Goal: Information Seeking & Learning: Learn about a topic

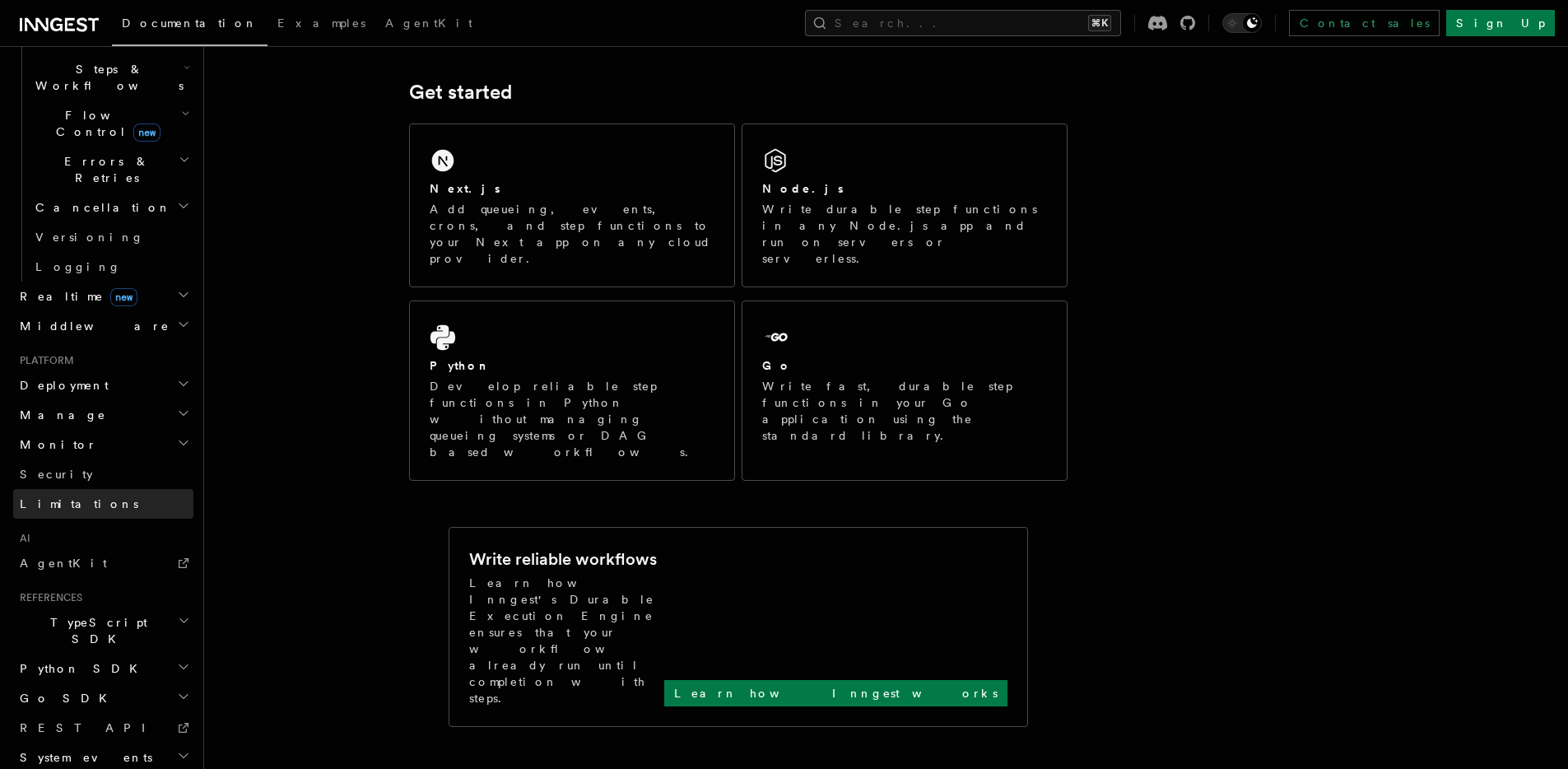
scroll to position [266, 0]
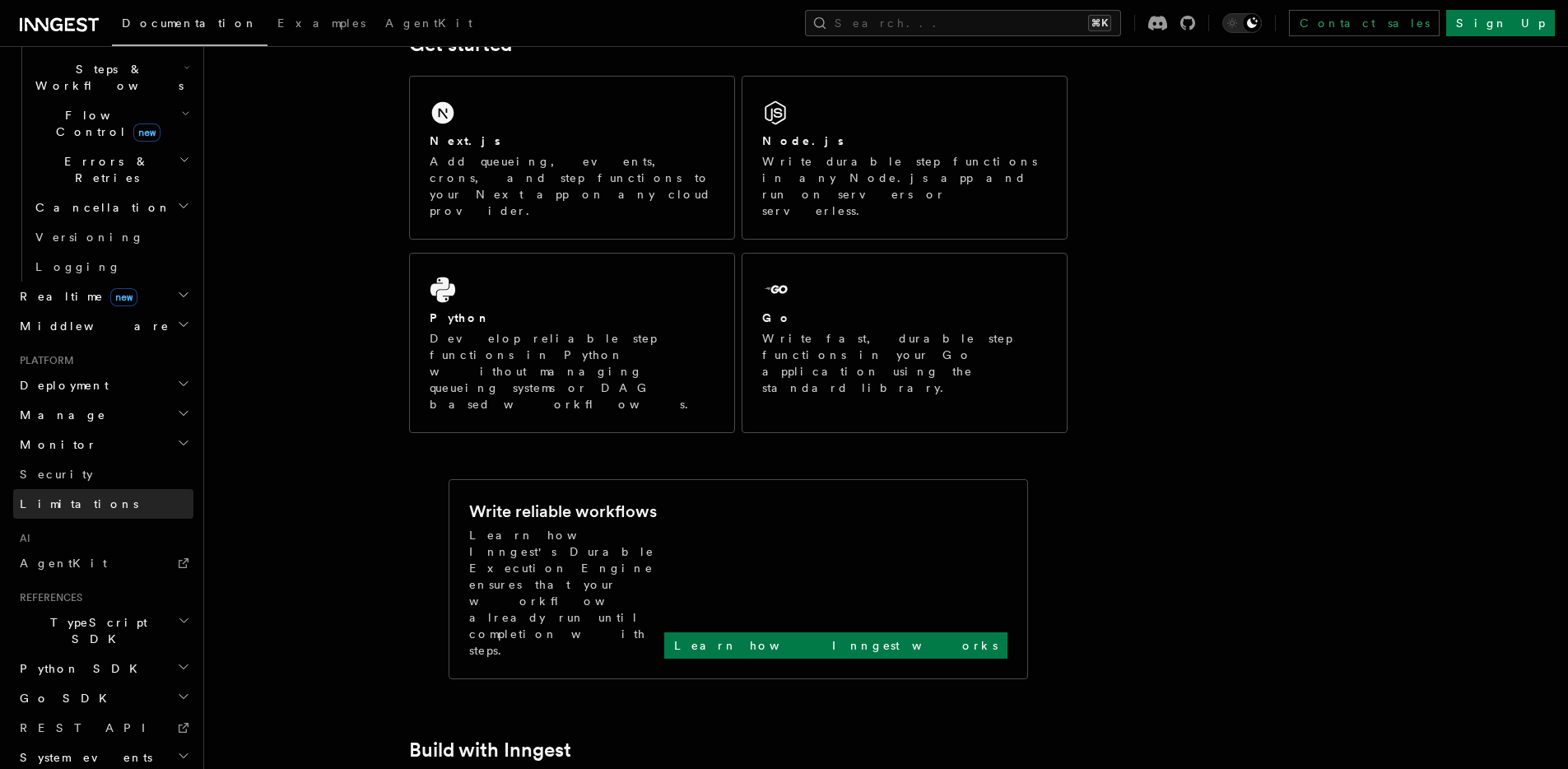
click at [51, 497] on span "Limitations" at bounding box center [78, 504] width 119 height 13
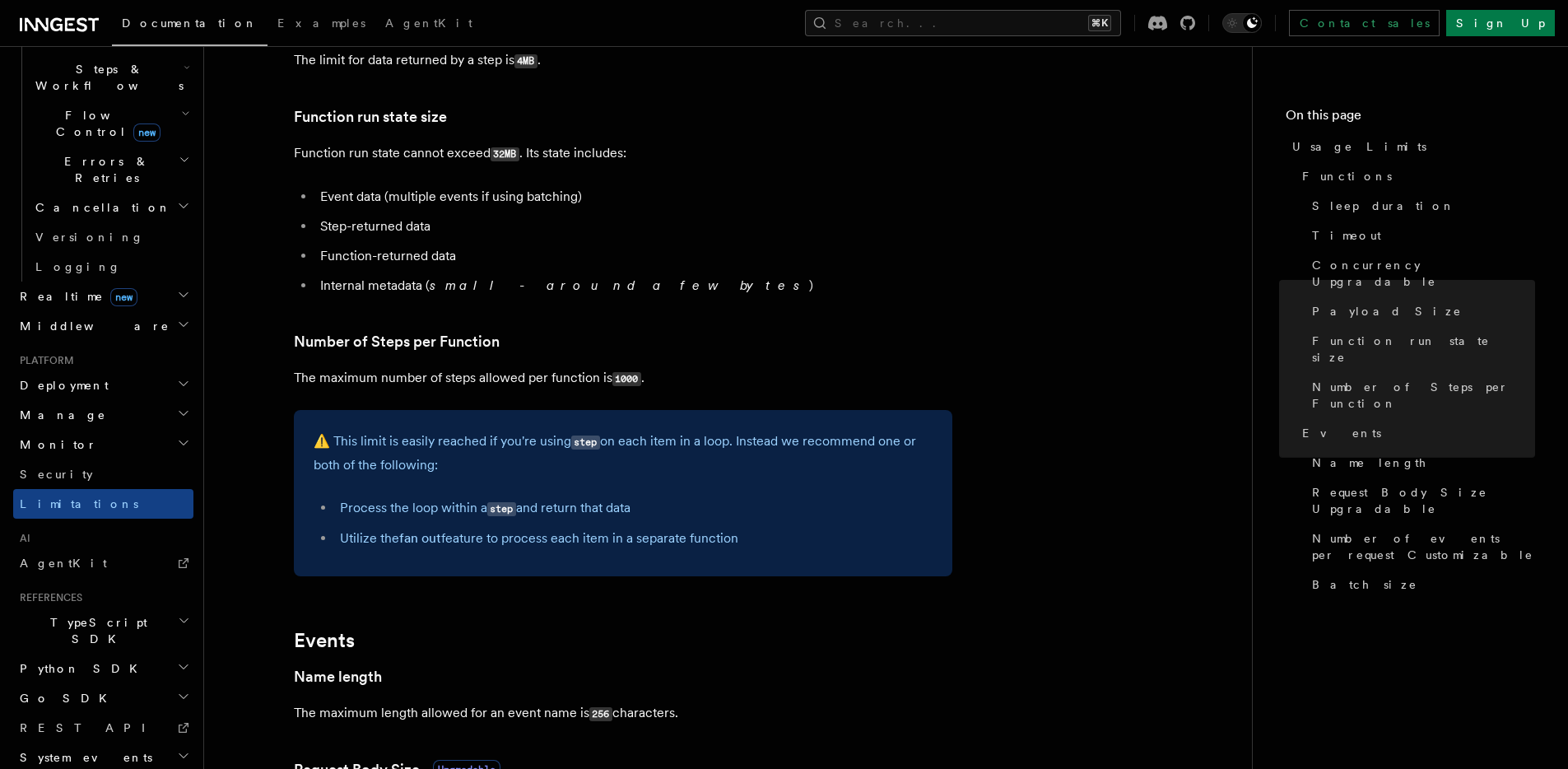
scroll to position [745, 0]
click at [1348, 577] on span "Batch size" at bounding box center [1365, 585] width 105 height 17
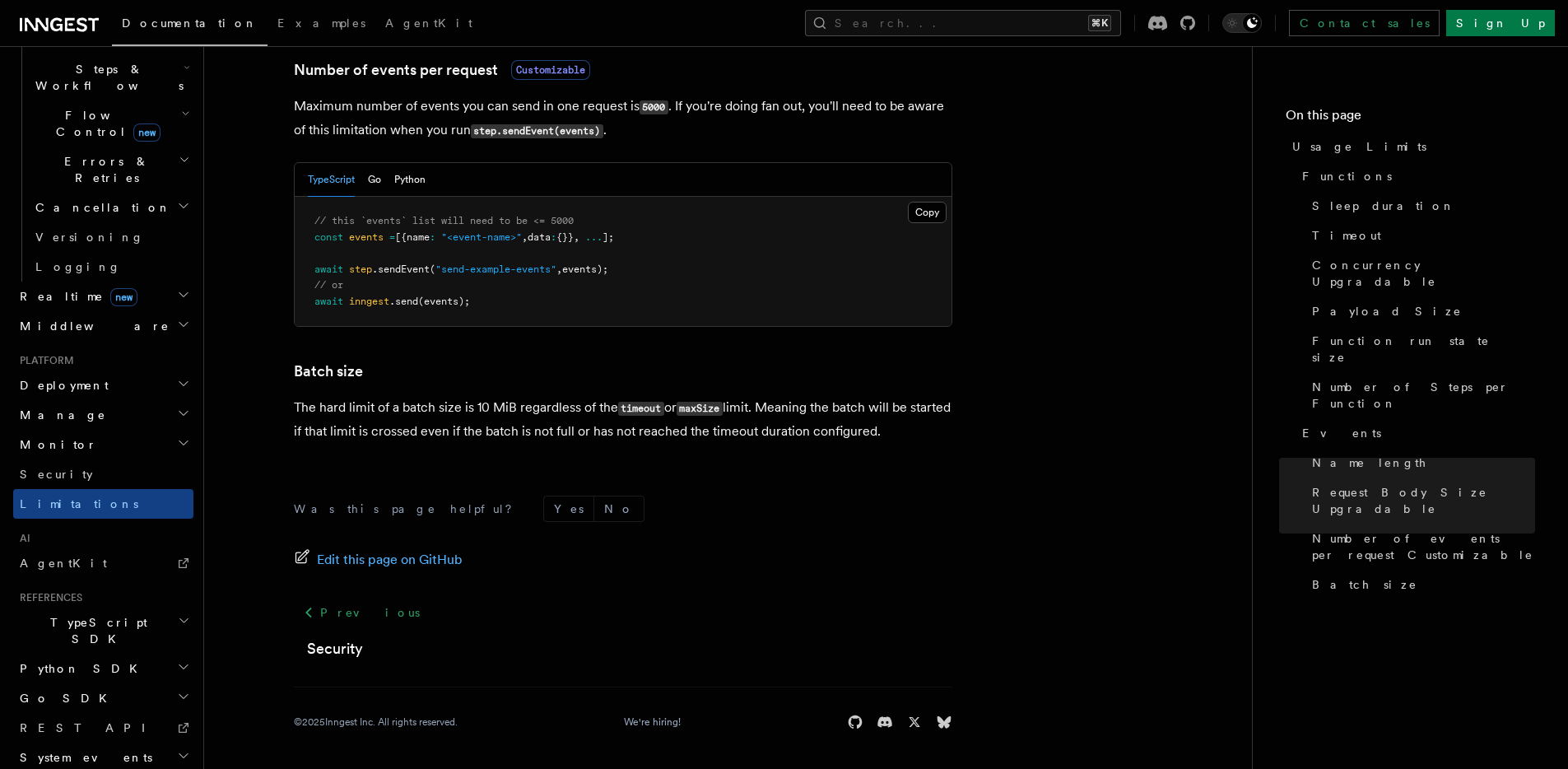
scroll to position [1562, 0]
drag, startPoint x: 797, startPoint y: 408, endPoint x: 989, endPoint y: 427, distance: 192.9
click at [630, 436] on p "The hard limit of a batch size is 10 MiB regardless of the timeout or maxSize l…" at bounding box center [623, 419] width 658 height 47
click at [1360, 333] on span "Function run state size" at bounding box center [1424, 349] width 223 height 33
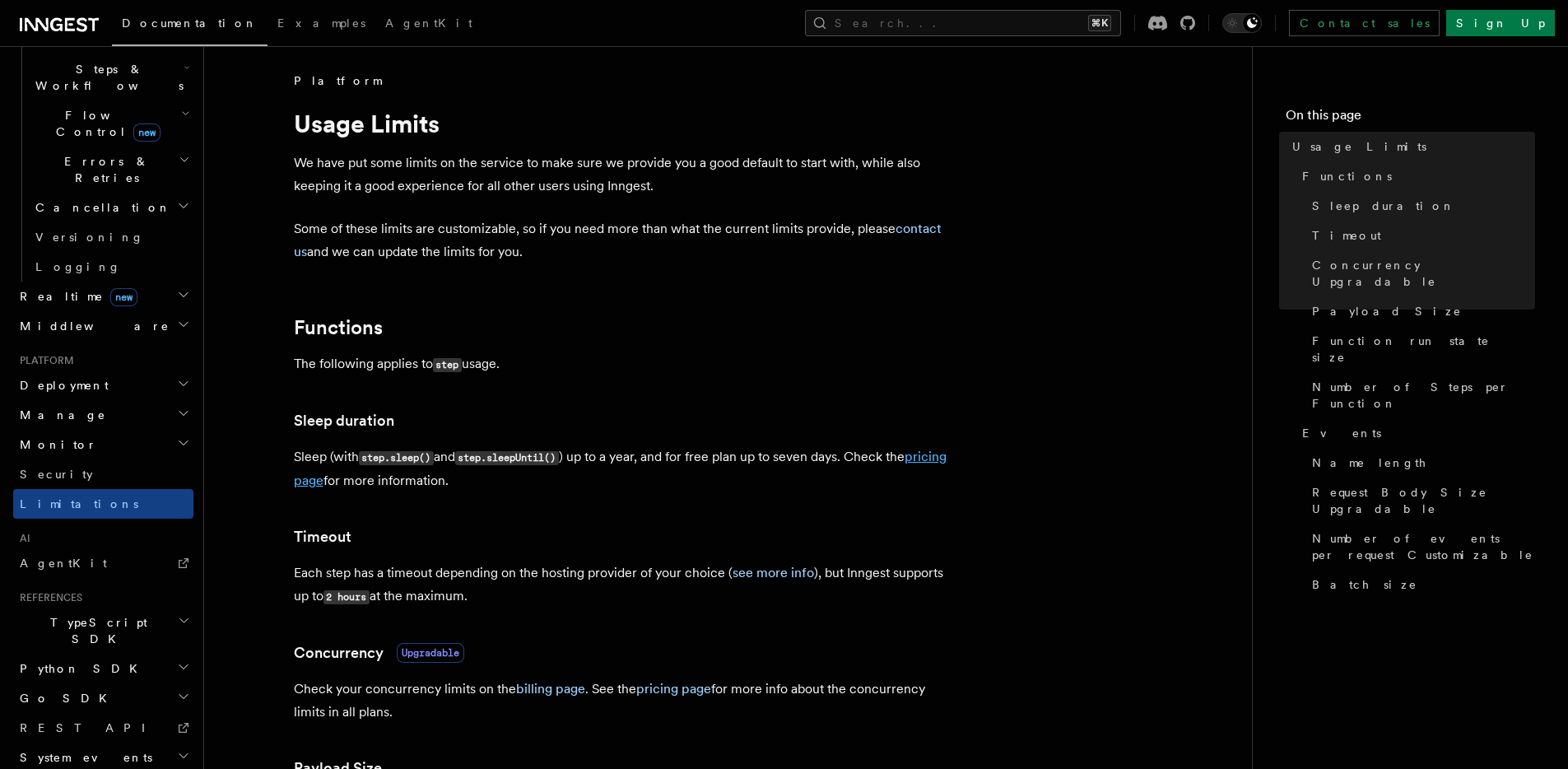
click at [352, 480] on link "pricing page" at bounding box center [620, 468] width 652 height 40
